Goal: Information Seeking & Learning: Learn about a topic

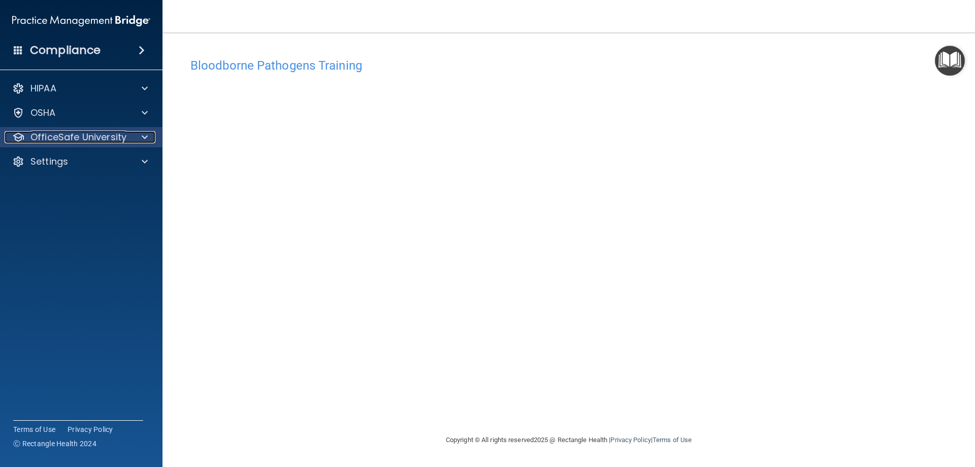
click at [113, 137] on p "OfficeSafe University" at bounding box center [78, 137] width 96 height 12
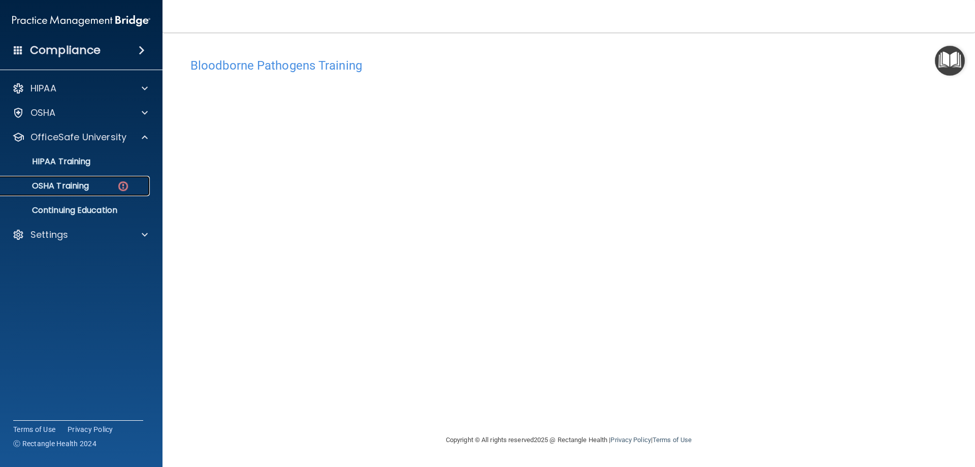
click at [104, 187] on div "OSHA Training" at bounding box center [76, 186] width 139 height 10
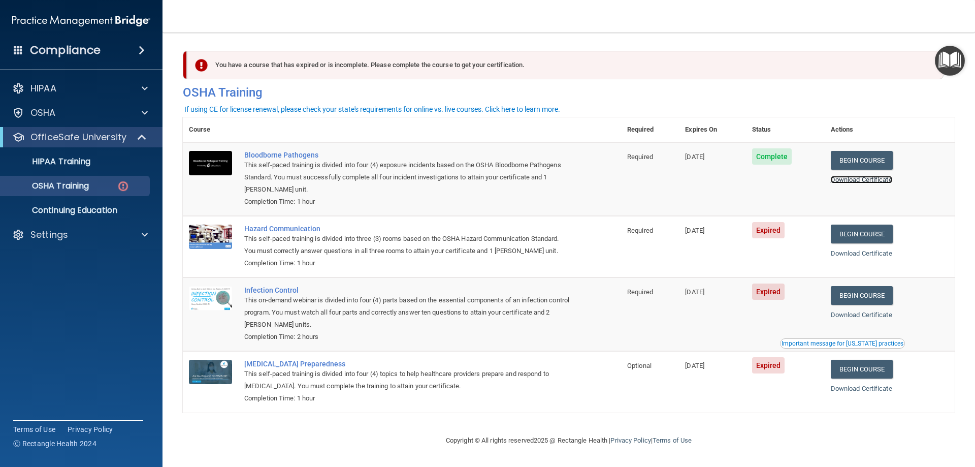
click at [872, 180] on link "Download Certificate" at bounding box center [861, 180] width 61 height 8
click at [859, 238] on link "Begin Course" at bounding box center [862, 233] width 62 height 19
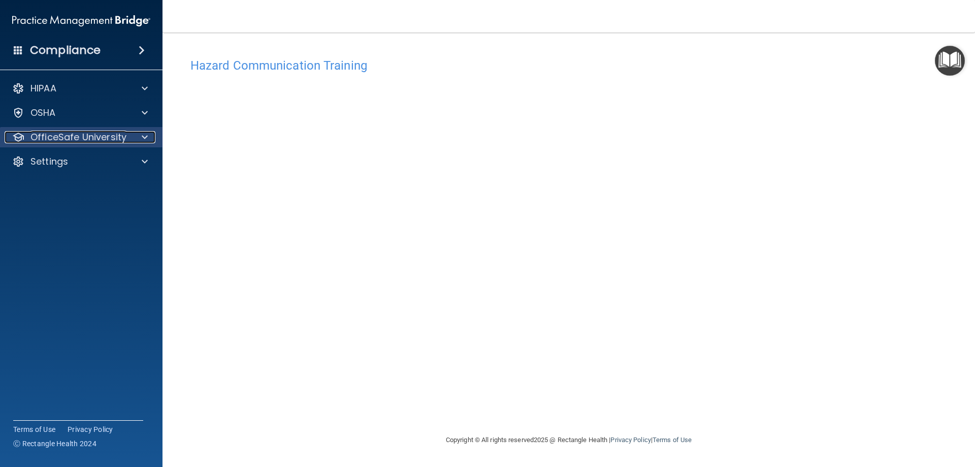
click at [95, 139] on p "OfficeSafe University" at bounding box center [78, 137] width 96 height 12
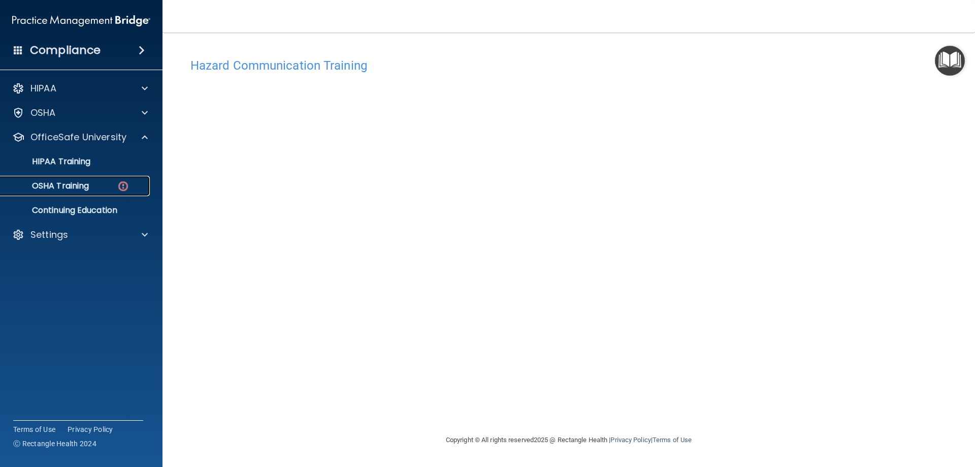
click at [79, 190] on p "OSHA Training" at bounding box center [48, 186] width 82 height 10
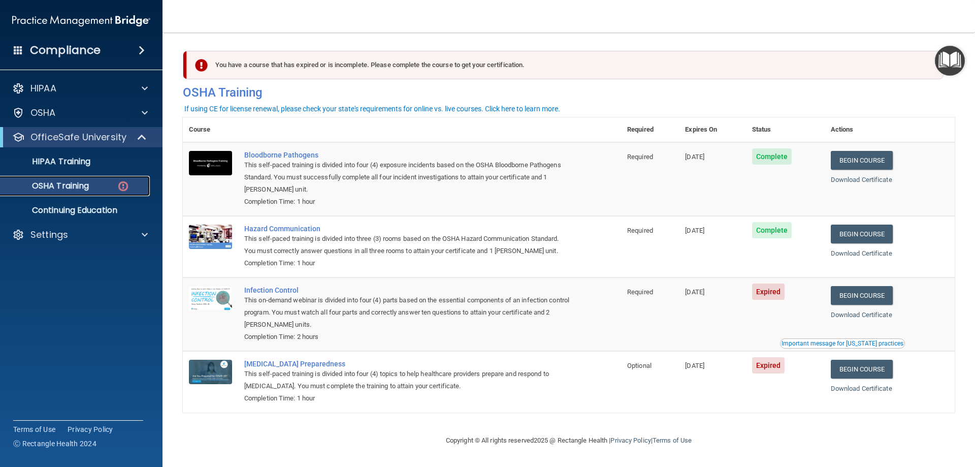
scroll to position [1, 0]
click at [859, 290] on link "Begin Course" at bounding box center [862, 295] width 62 height 19
click at [98, 182] on div "OSHA Training" at bounding box center [76, 186] width 139 height 10
click at [72, 164] on p "HIPAA Training" at bounding box center [49, 161] width 84 height 10
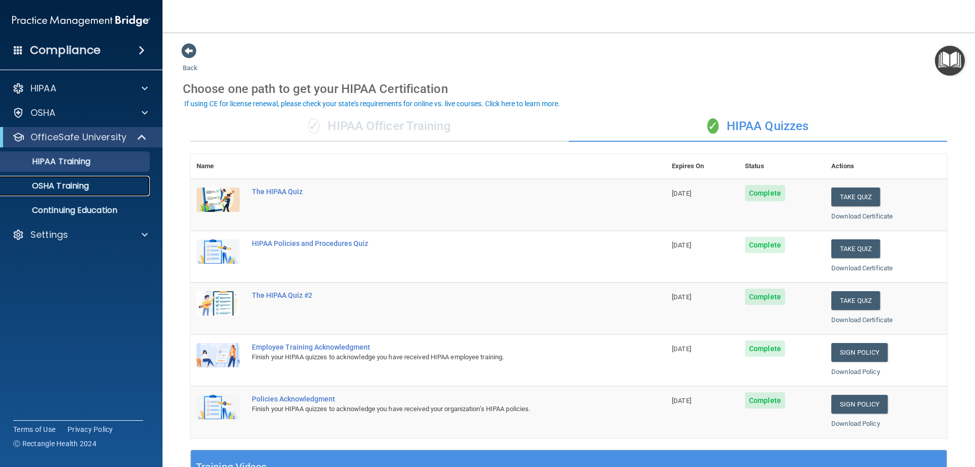
click at [89, 187] on p "OSHA Training" at bounding box center [48, 186] width 82 height 10
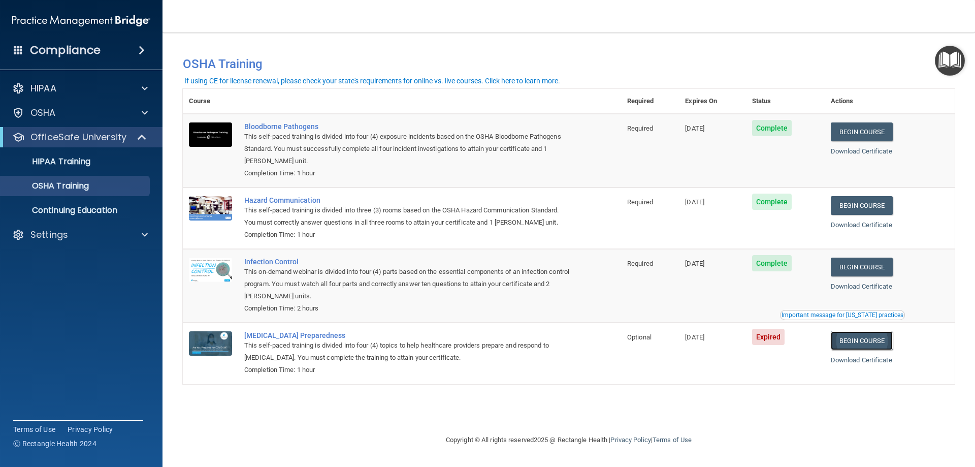
click at [882, 341] on link "Begin Course" at bounding box center [862, 340] width 62 height 19
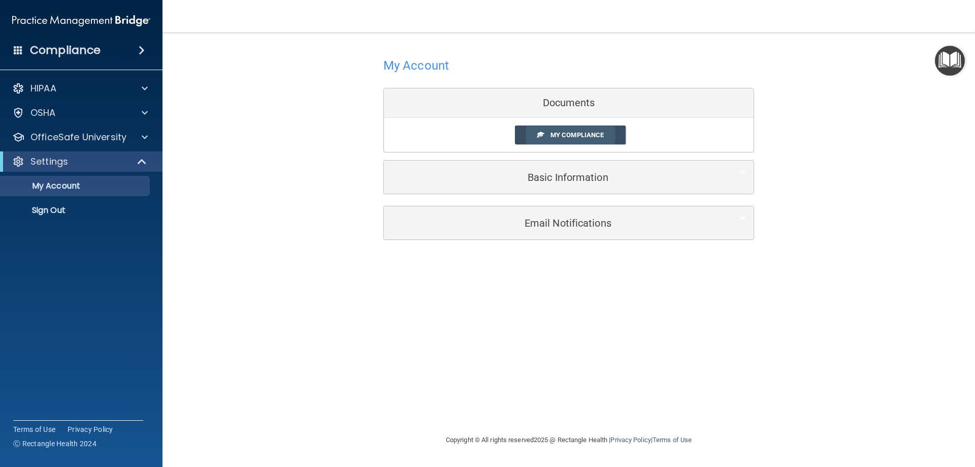
click at [574, 136] on span "My Compliance" at bounding box center [577, 135] width 53 height 8
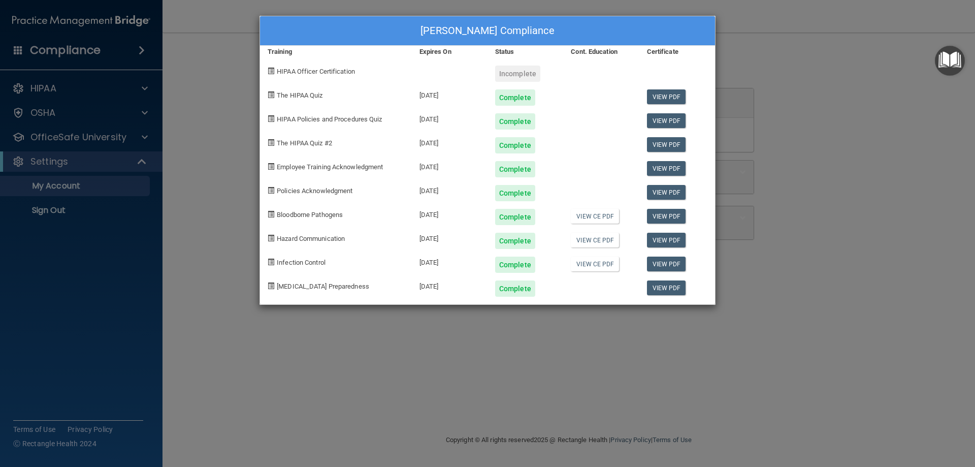
click at [520, 74] on div "Incomplete" at bounding box center [517, 74] width 45 height 16
drag, startPoint x: 508, startPoint y: 75, endPoint x: 424, endPoint y: 85, distance: 84.5
click at [507, 75] on div "Incomplete" at bounding box center [517, 74] width 45 height 16
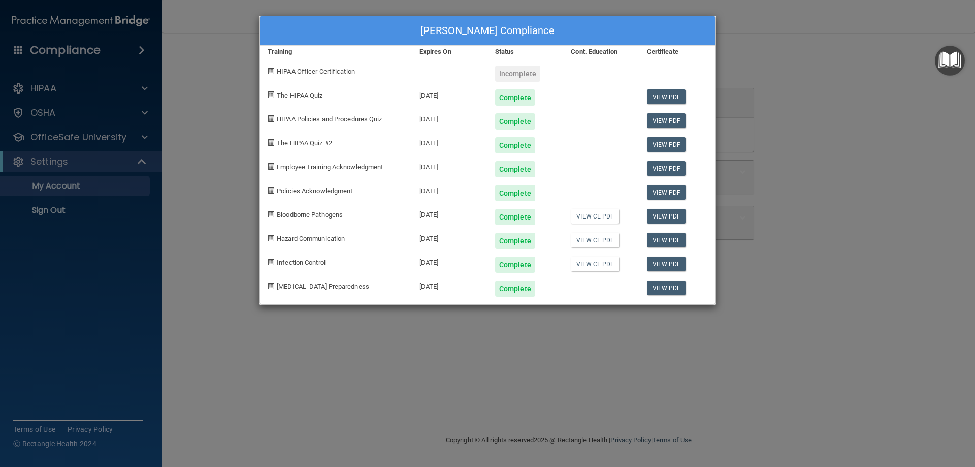
click at [330, 72] on span "HIPAA Officer Certification" at bounding box center [316, 72] width 78 height 8
click at [62, 84] on div "[PERSON_NAME] Compliance Training Expires On Status Cont. Education Certificate…" at bounding box center [487, 233] width 975 height 467
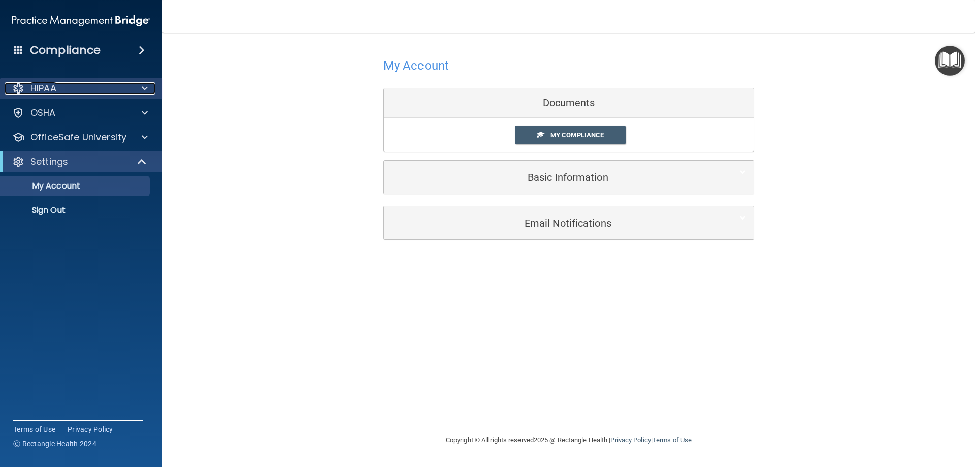
click at [68, 87] on div "HIPAA" at bounding box center [68, 88] width 126 height 12
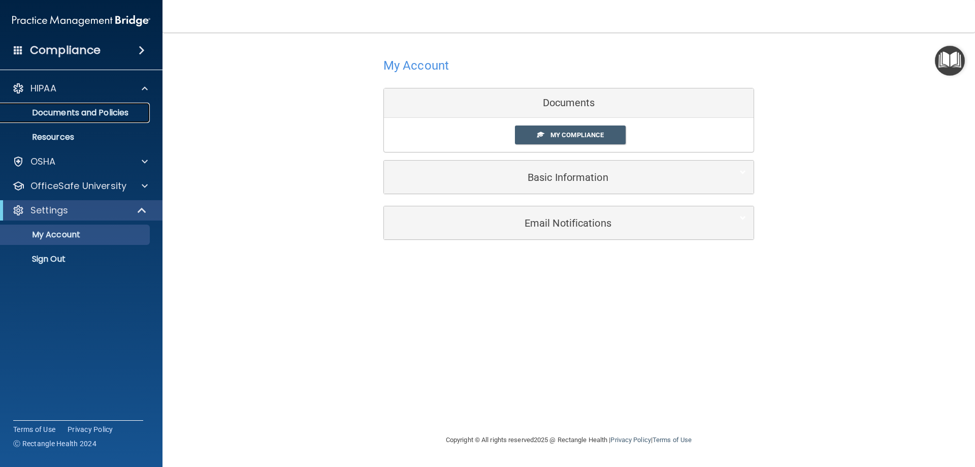
click at [75, 112] on p "Documents and Policies" at bounding box center [76, 113] width 139 height 10
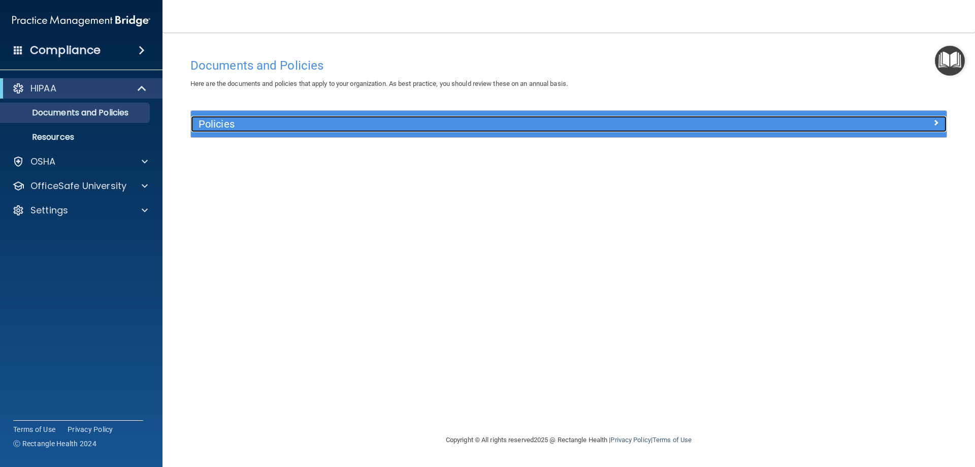
click at [236, 121] on h5 "Policies" at bounding box center [475, 123] width 552 height 11
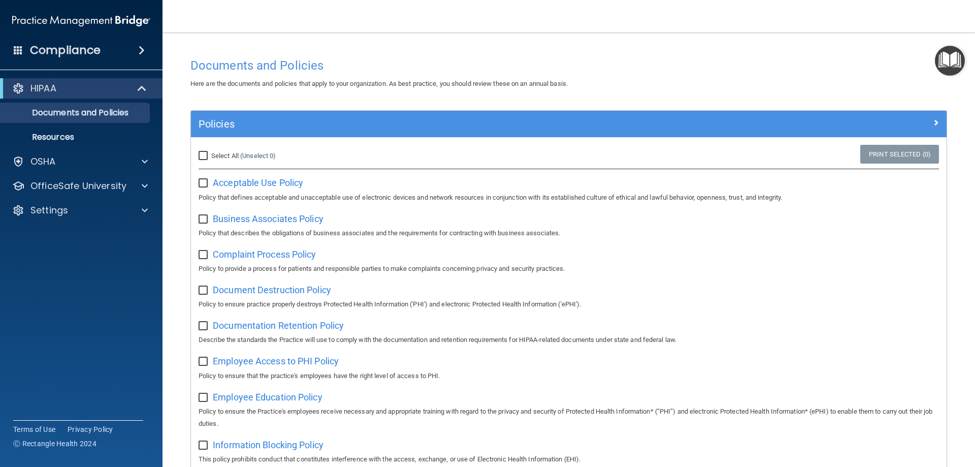
click at [203, 152] on input "Select All (Unselect 0) Unselect All" at bounding box center [205, 156] width 12 height 8
checkbox input "true"
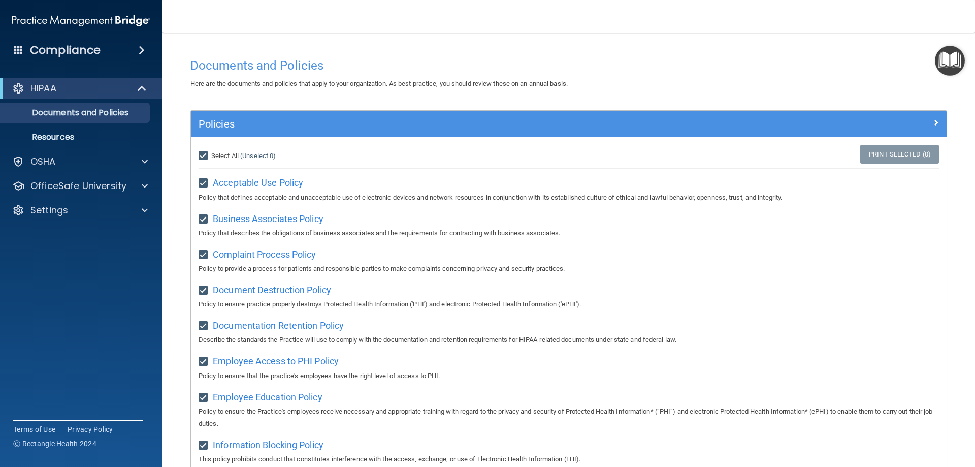
checkbox input "true"
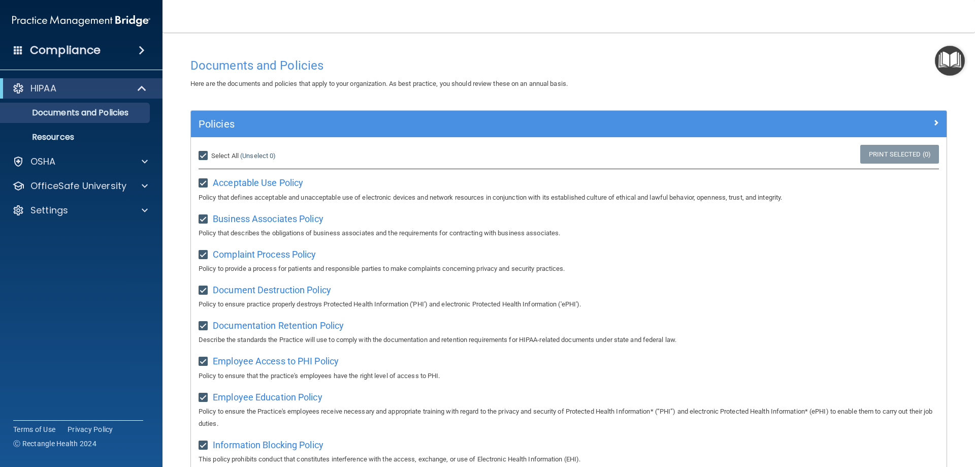
checkbox input "true"
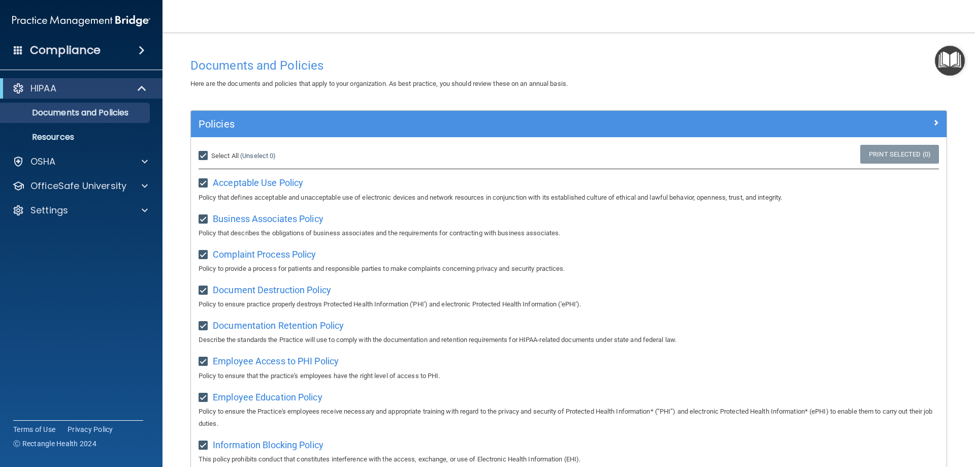
checkbox input "true"
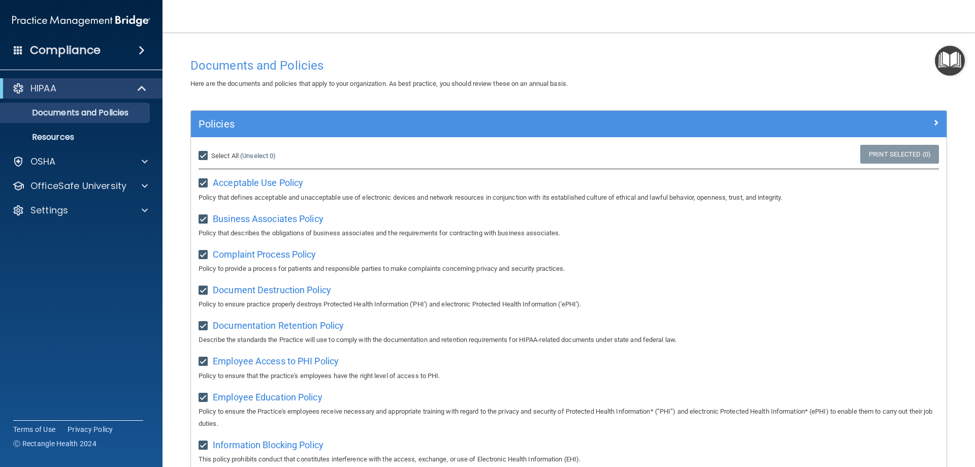
checkbox input "true"
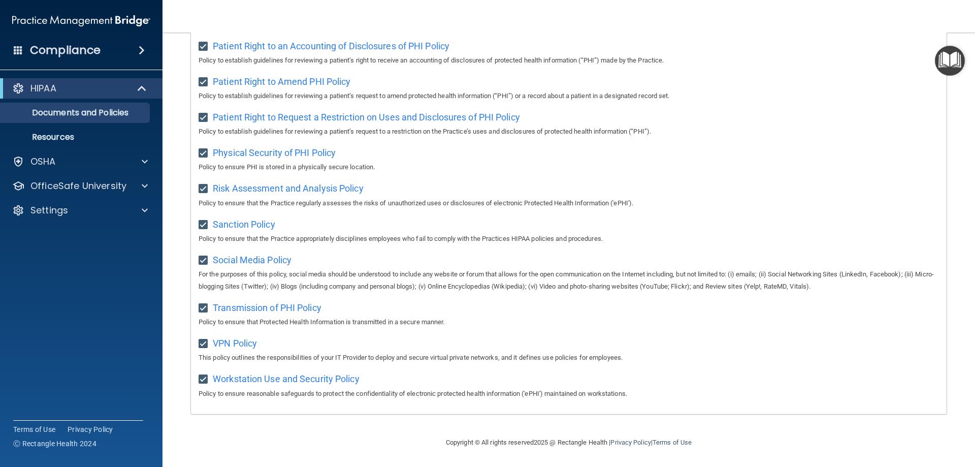
scroll to position [552, 0]
click at [124, 365] on div "Compliance HIPAA Documents and Policies Report an Incident Business Associates …" at bounding box center [81, 233] width 163 height 467
click at [57, 164] on div "OSHA" at bounding box center [68, 161] width 126 height 12
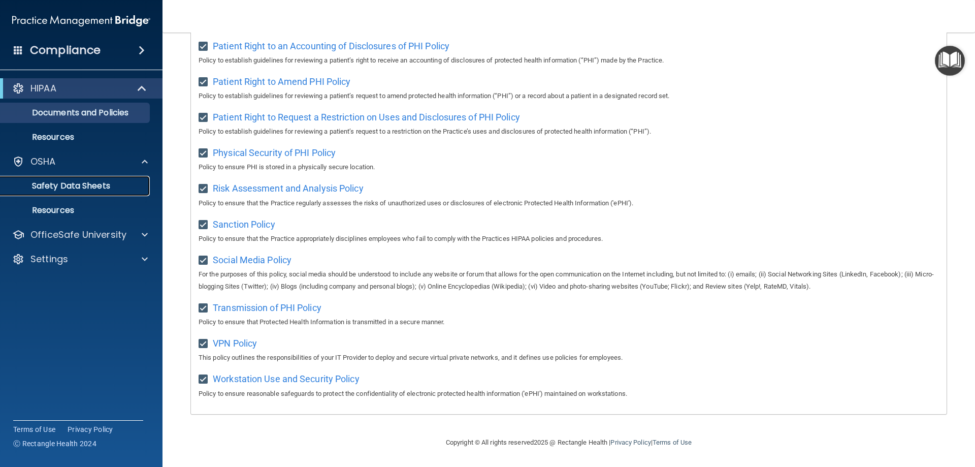
click at [79, 187] on p "Safety Data Sheets" at bounding box center [76, 186] width 139 height 10
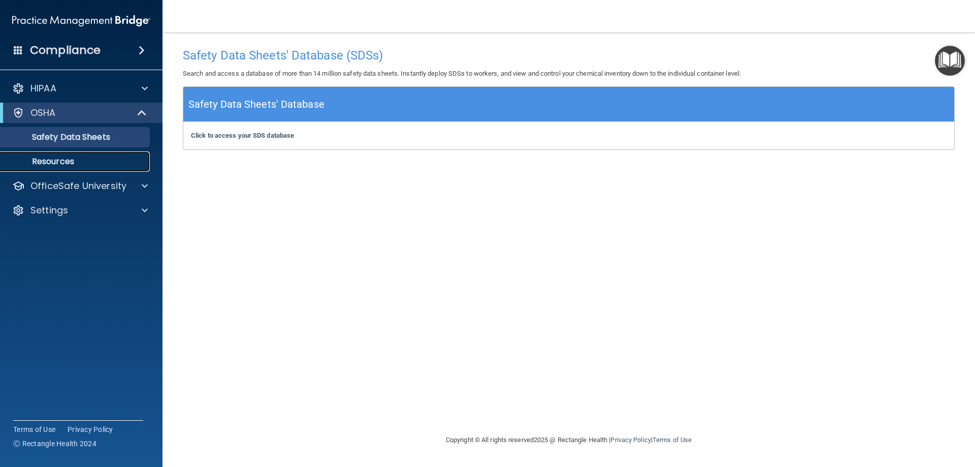
click at [57, 167] on p "Resources" at bounding box center [76, 161] width 139 height 10
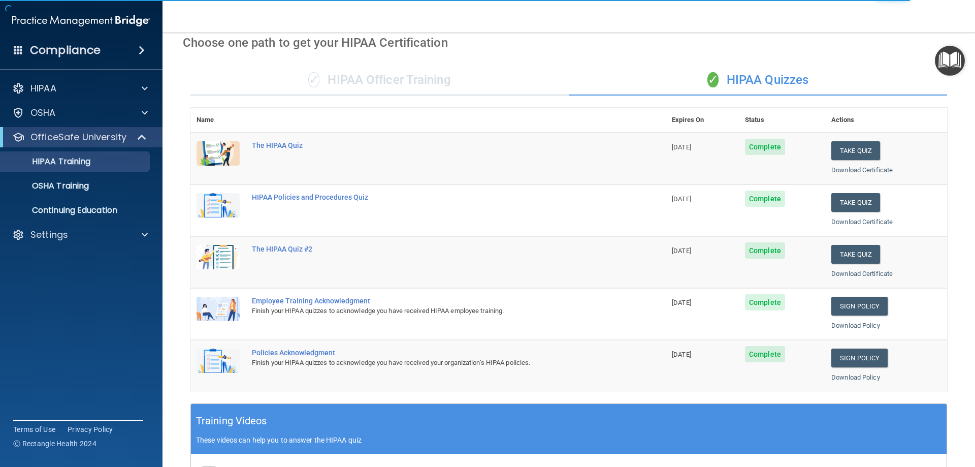
scroll to position [44, 0]
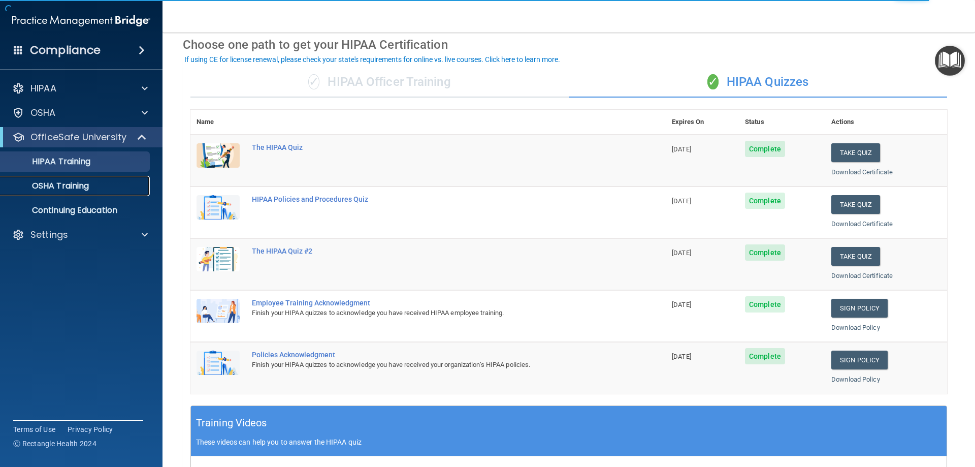
click at [92, 189] on div "OSHA Training" at bounding box center [76, 186] width 139 height 10
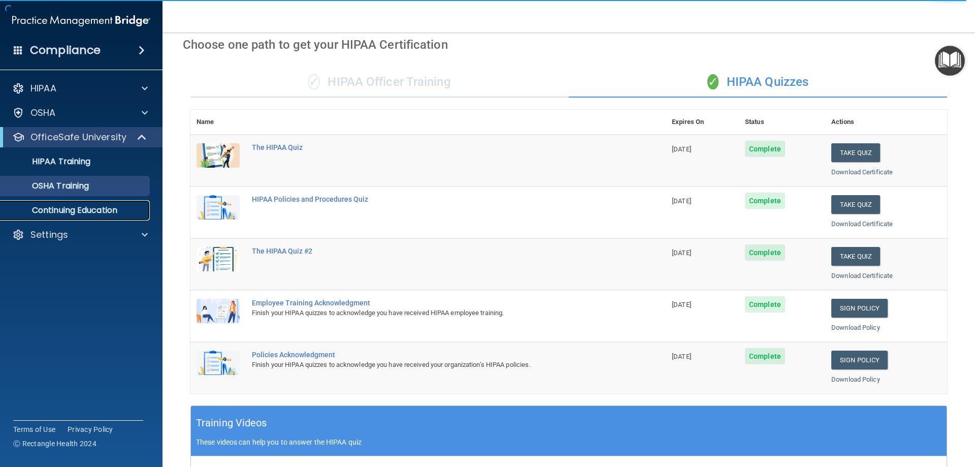
click at [90, 214] on p "Continuing Education" at bounding box center [76, 210] width 139 height 10
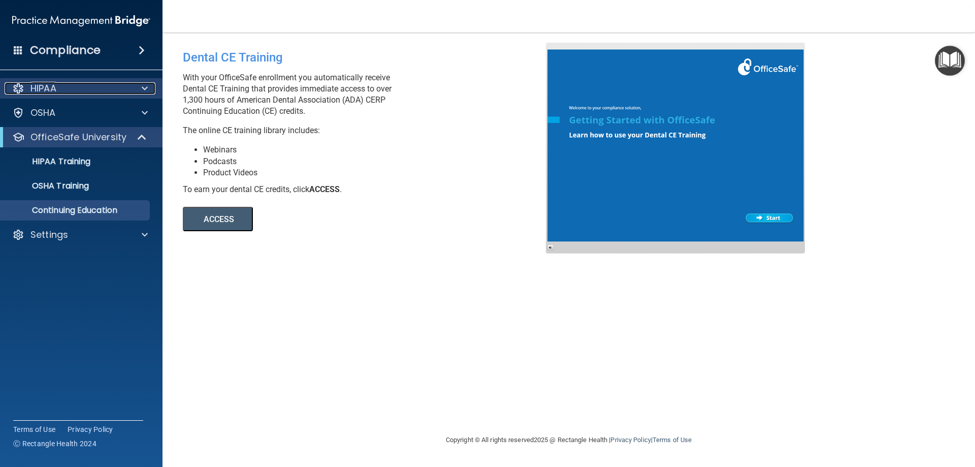
click at [68, 90] on div "HIPAA" at bounding box center [68, 88] width 126 height 12
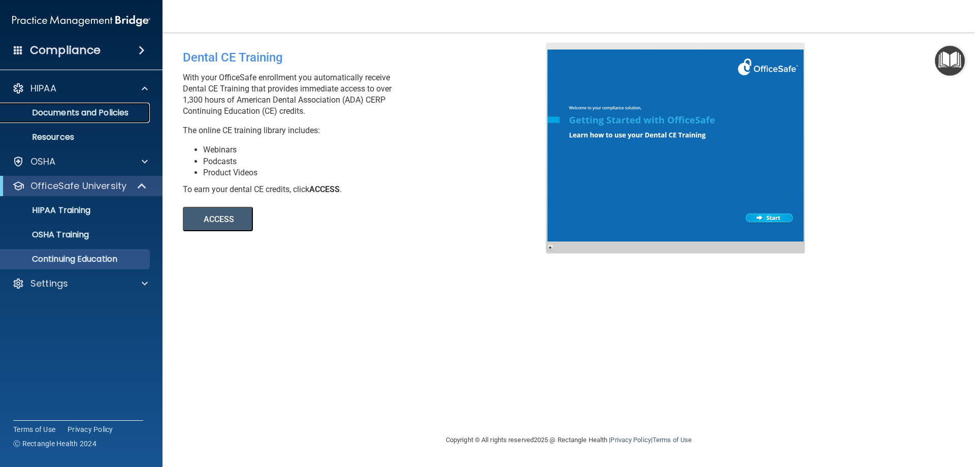
click at [70, 112] on p "Documents and Policies" at bounding box center [76, 113] width 139 height 10
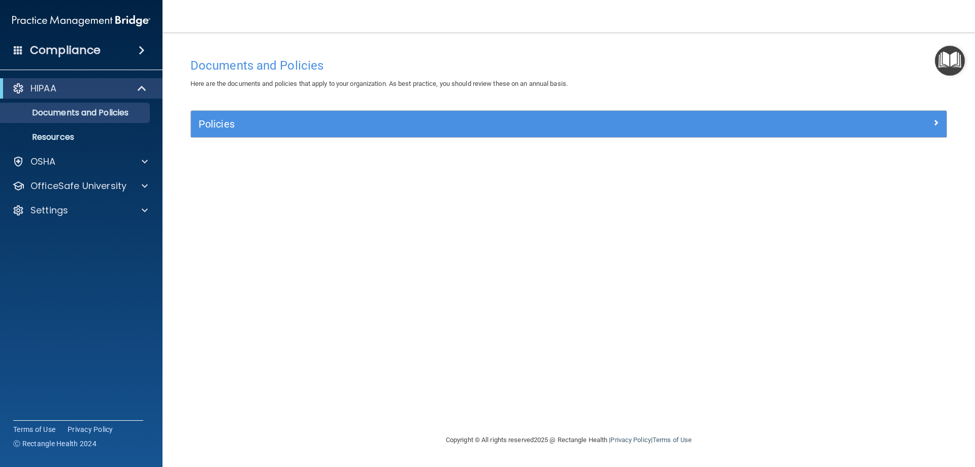
click at [82, 51] on h4 "Compliance" at bounding box center [65, 50] width 71 height 14
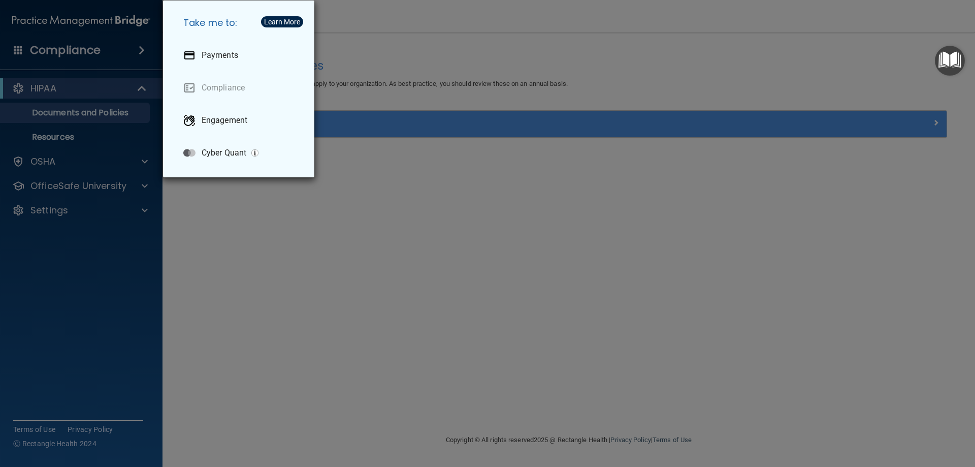
drag, startPoint x: 92, startPoint y: 244, endPoint x: 96, endPoint y: 200, distance: 44.4
click at [92, 244] on div "Take me to: Payments Compliance Engagement Cyber Quant" at bounding box center [487, 233] width 975 height 467
